Goal: Check status: Check status

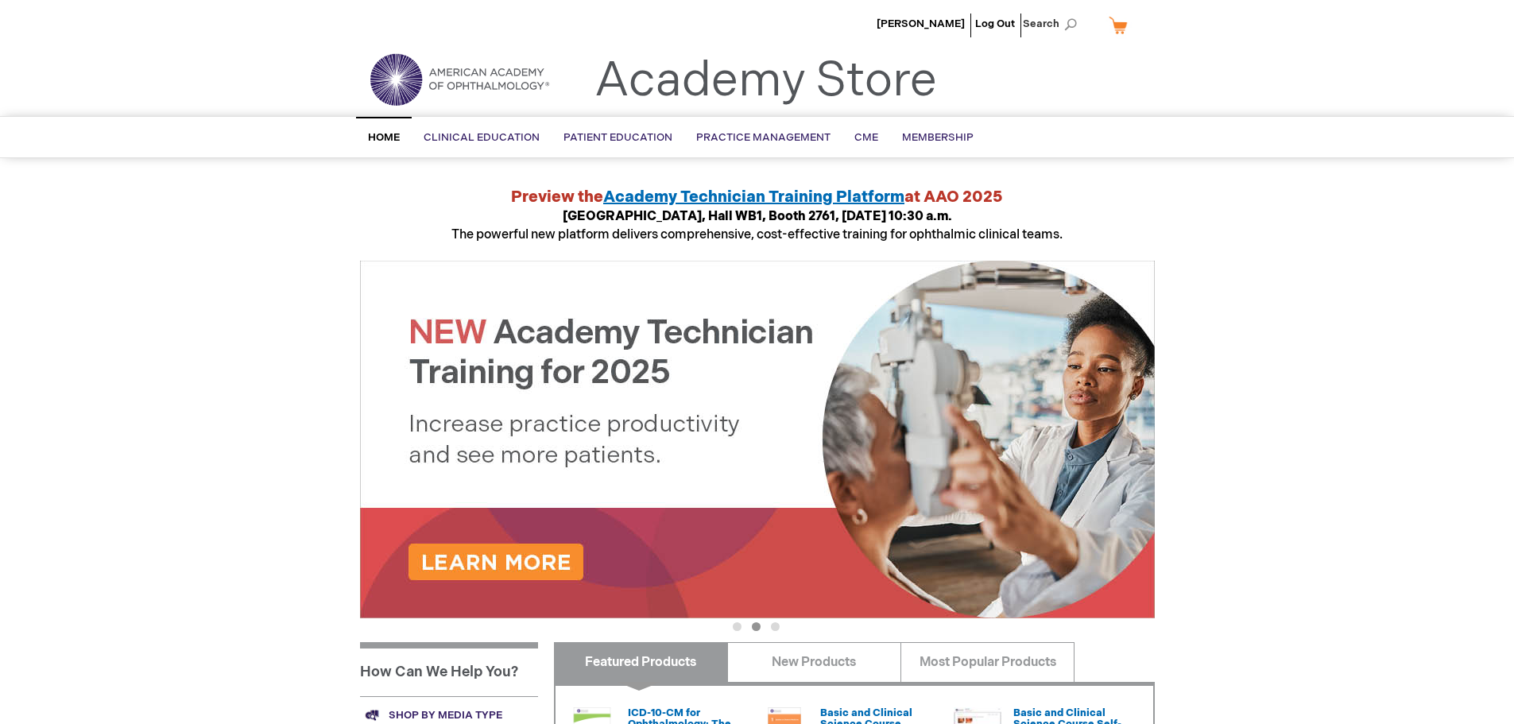
click at [1121, 28] on link "My Cart" at bounding box center [1125, 25] width 38 height 28
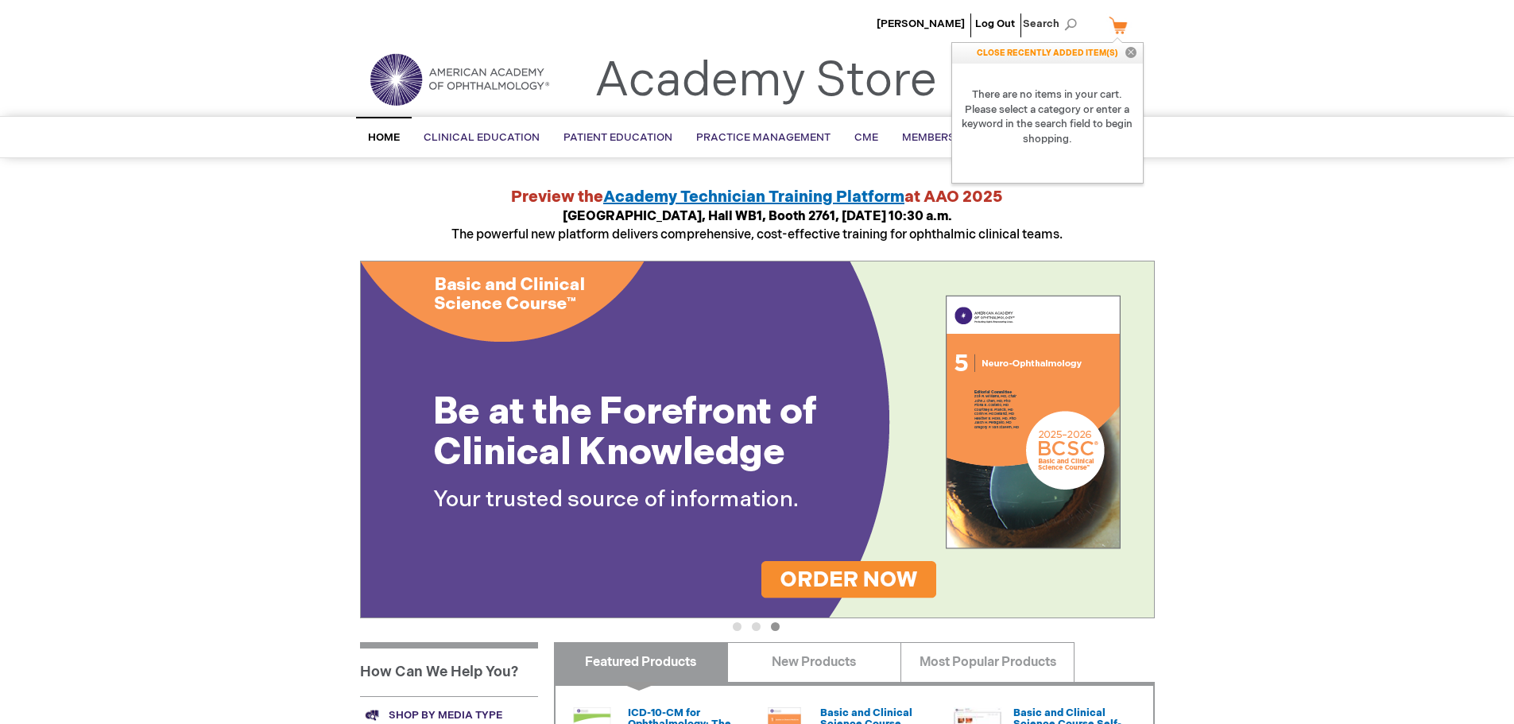
click at [1121, 28] on link "My Cart" at bounding box center [1125, 25] width 38 height 28
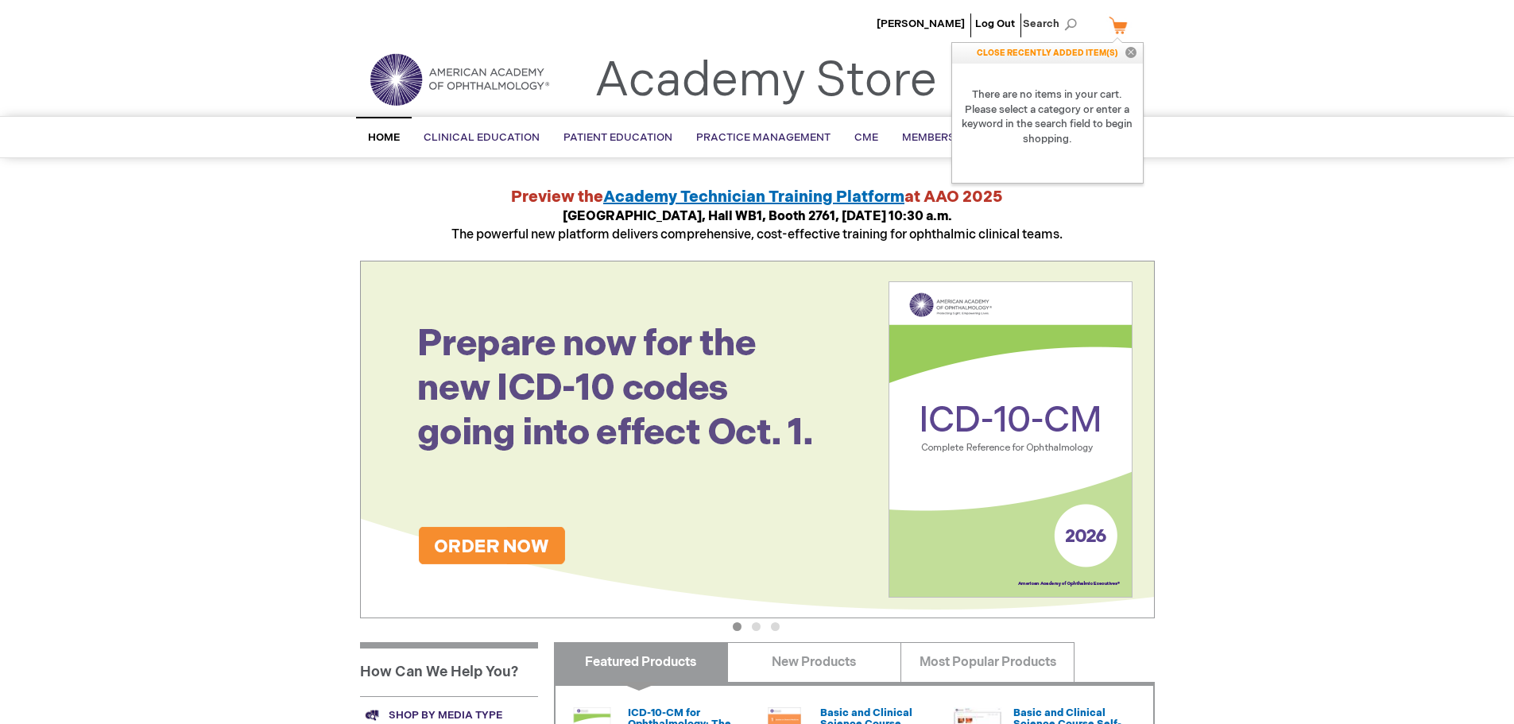
click at [1276, 188] on div "Takaya Miyawaki Log Out Search My Cart CLOSE RECENTLY ADDED ITEM(S) Close There…" at bounding box center [757, 597] width 1514 height 1195
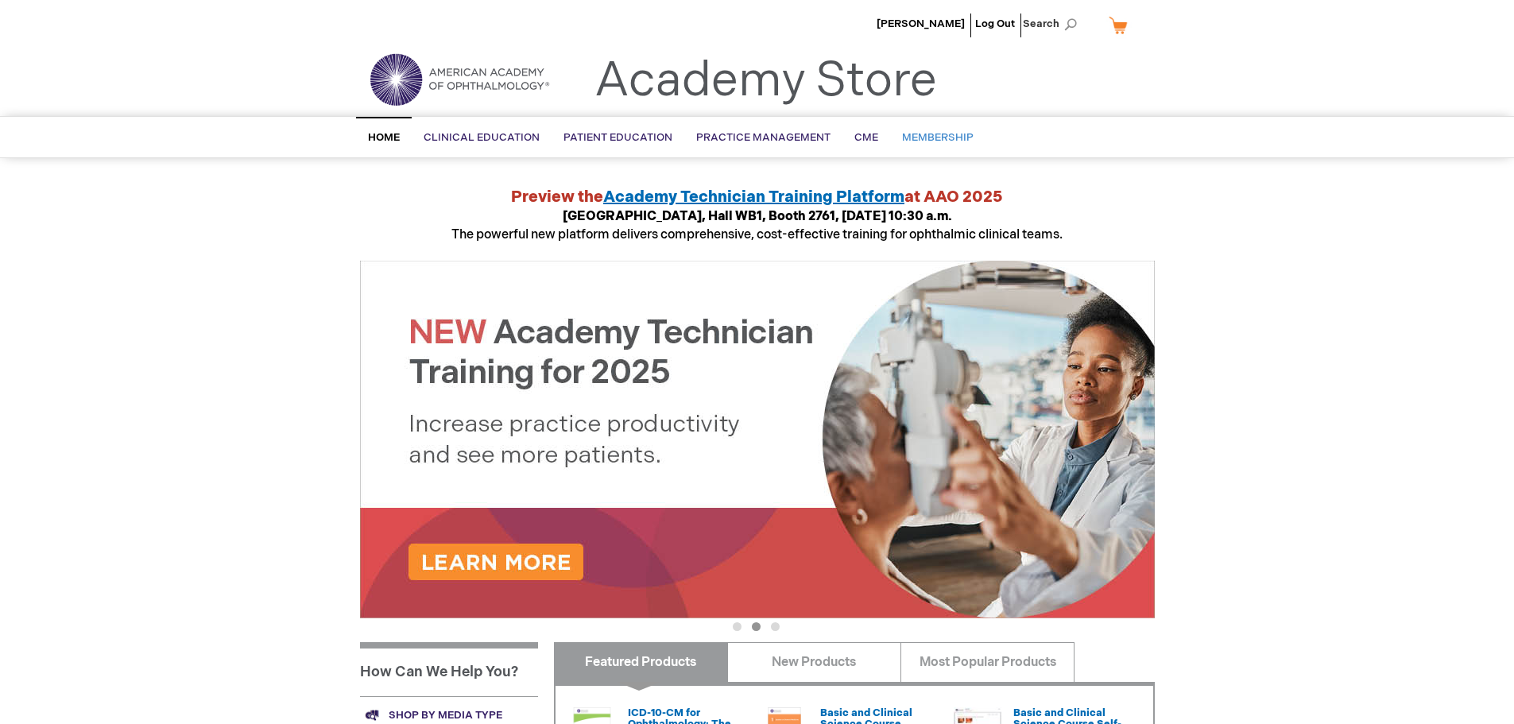
click at [968, 140] on link "Membership" at bounding box center [937, 137] width 95 height 39
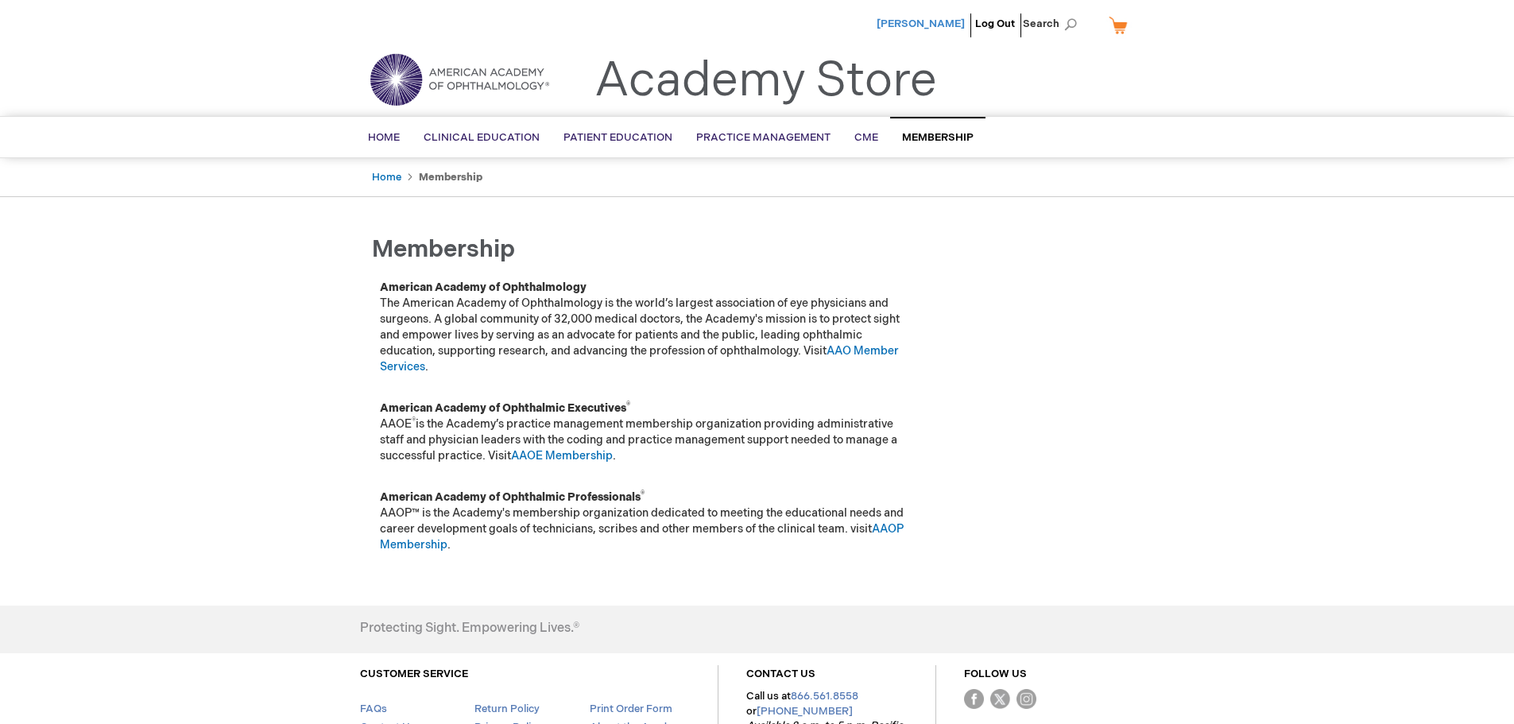
click at [913, 27] on span "[PERSON_NAME]" at bounding box center [921, 23] width 88 height 13
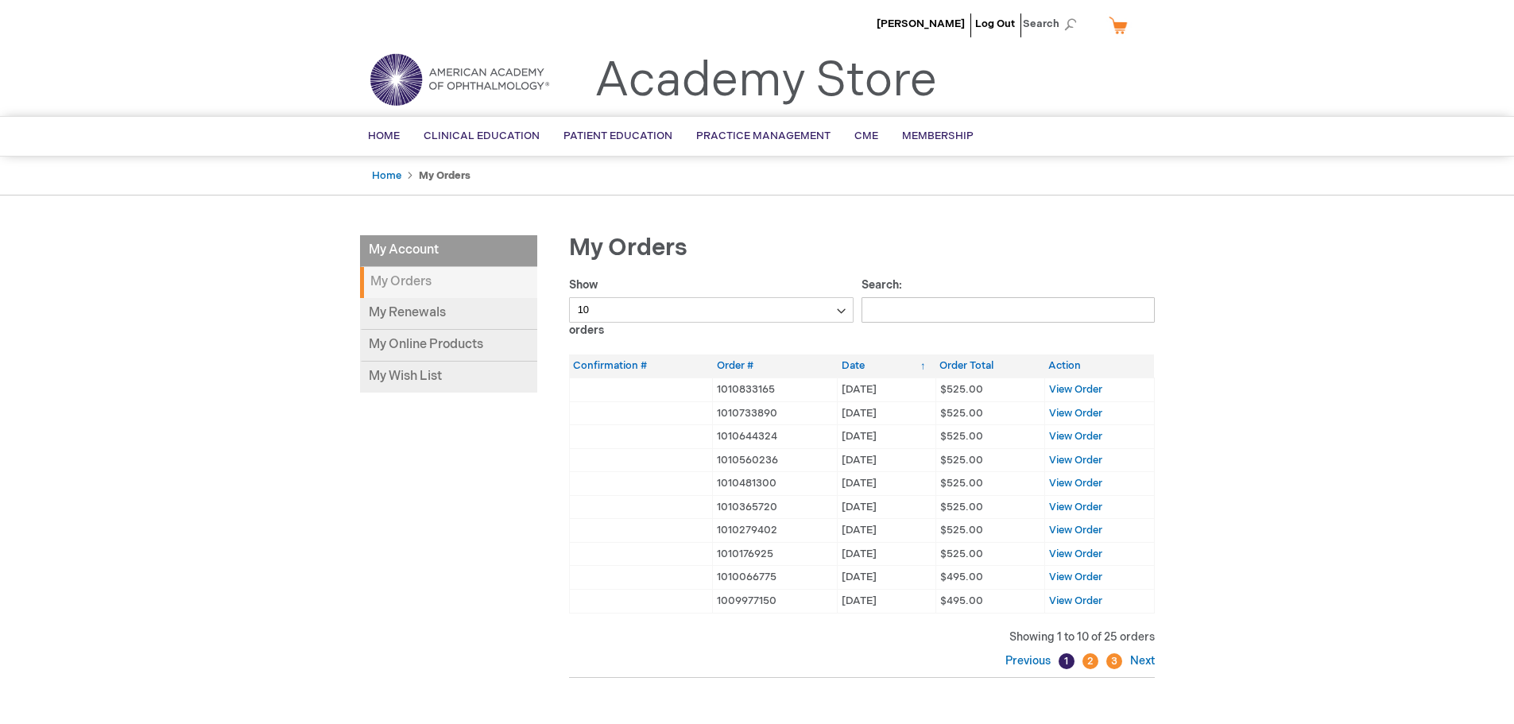
click at [1089, 665] on link "2" at bounding box center [1091, 661] width 16 height 16
click at [1115, 662] on link "3" at bounding box center [1115, 661] width 16 height 16
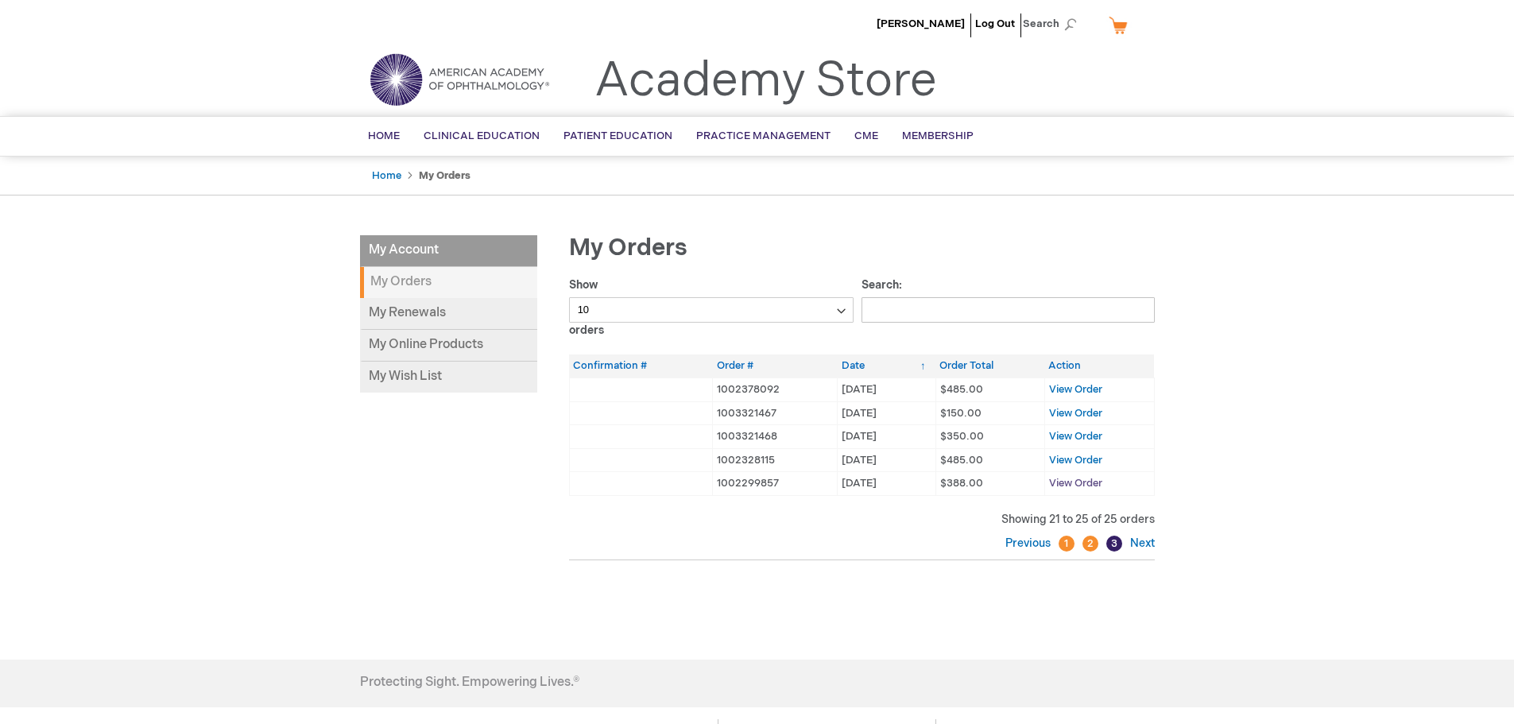
click at [1092, 487] on span "View Order" at bounding box center [1075, 483] width 53 height 13
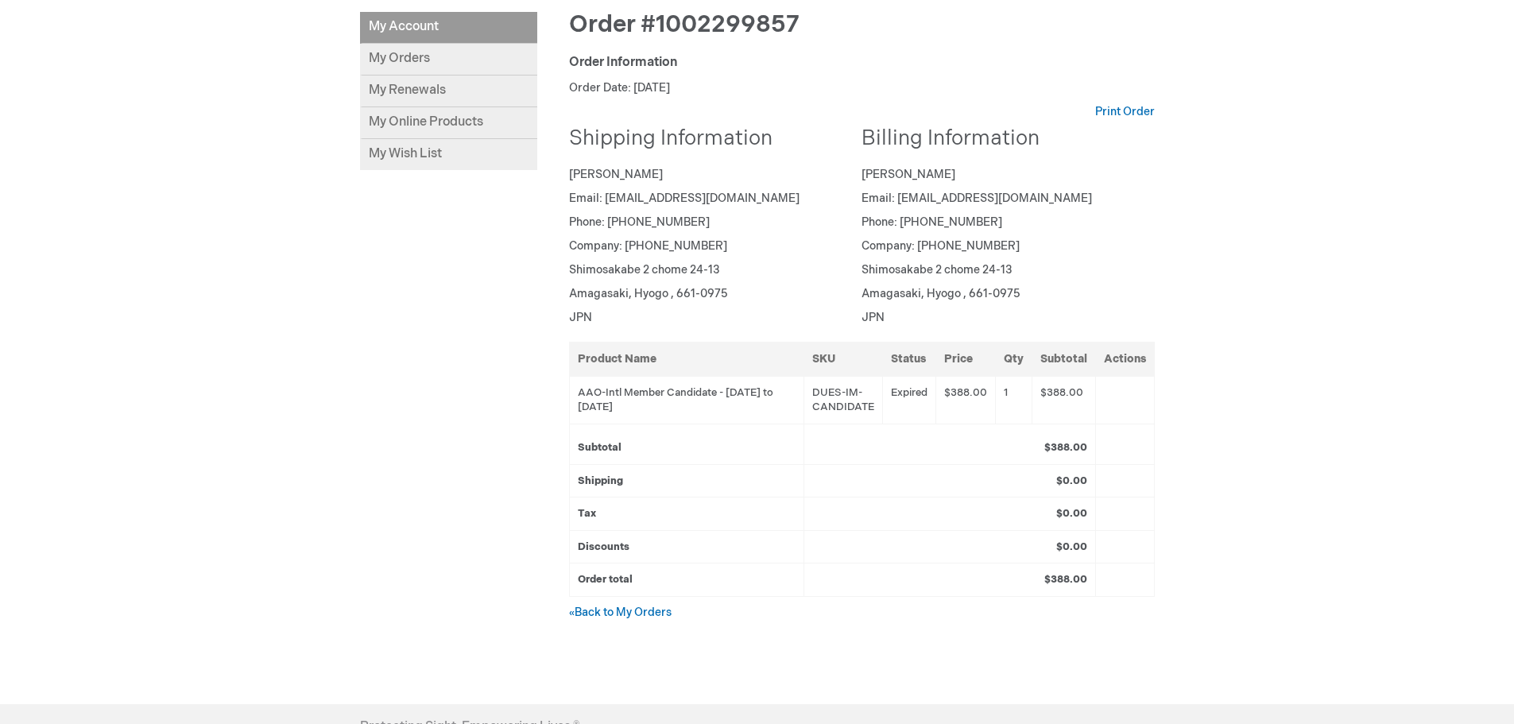
scroll to position [238, 0]
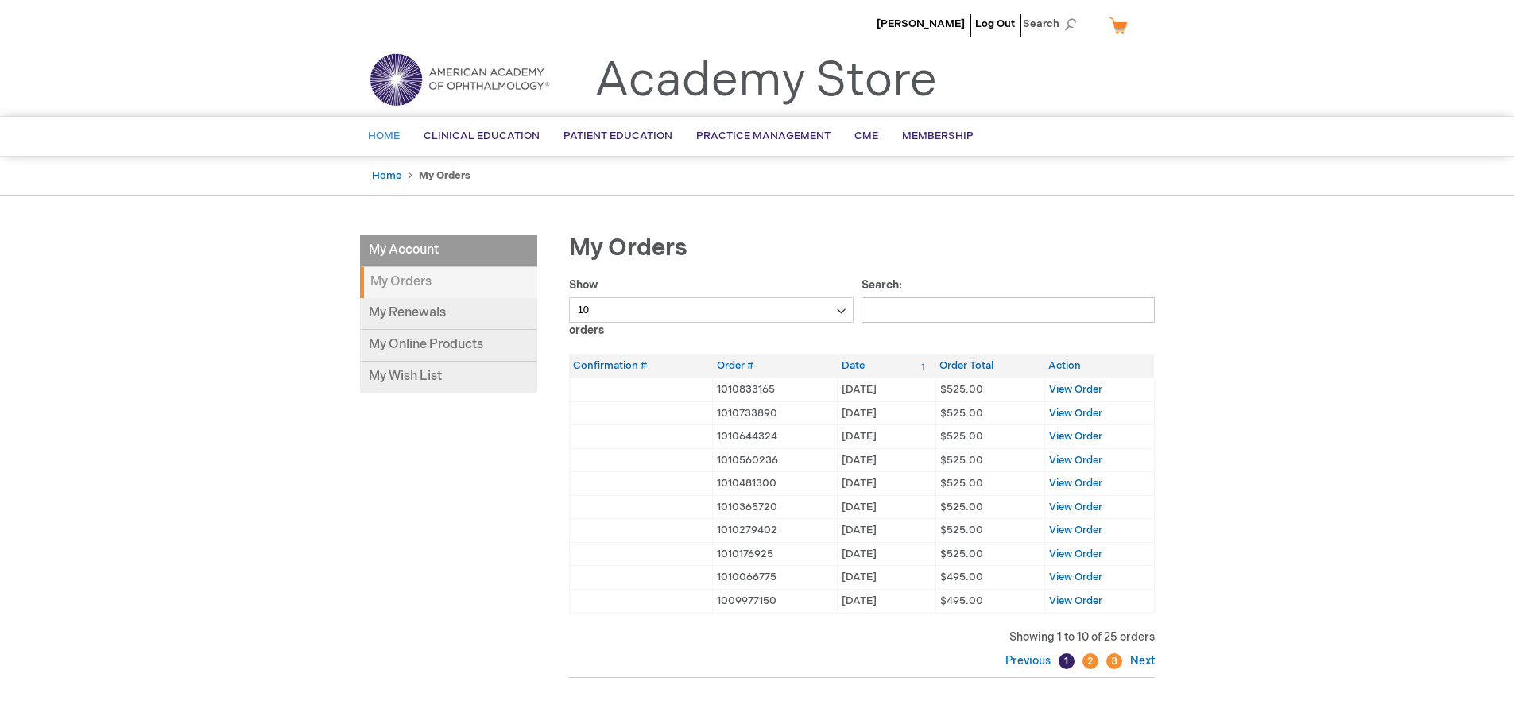
click at [381, 136] on span "Home" at bounding box center [384, 136] width 32 height 13
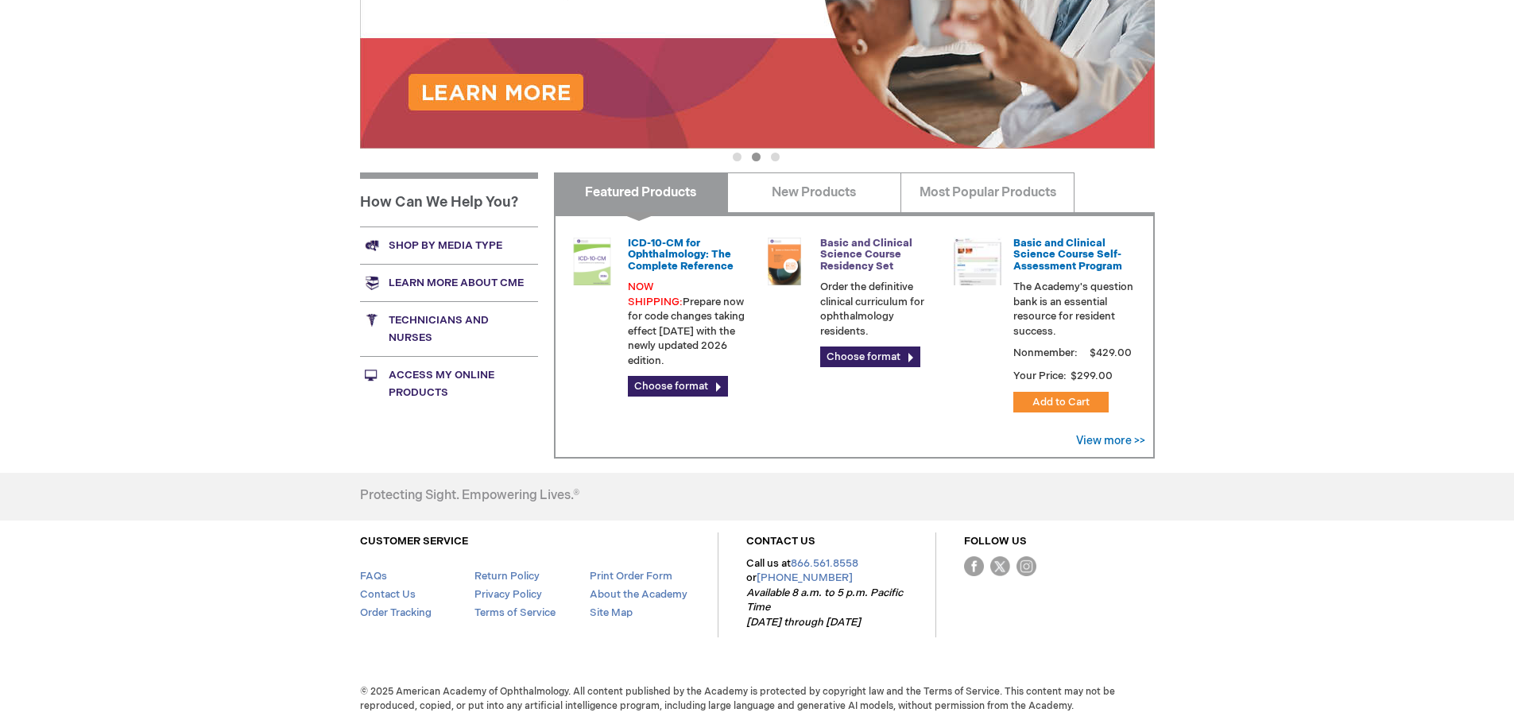
scroll to position [471, 0]
